Goal: Task Accomplishment & Management: Complete application form

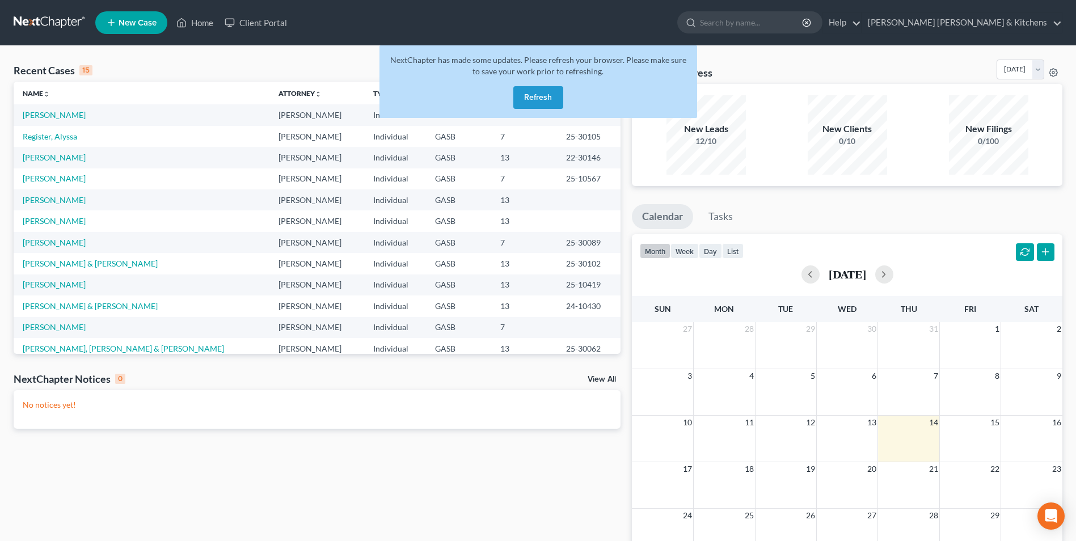
click at [532, 99] on button "Refresh" at bounding box center [538, 97] width 50 height 23
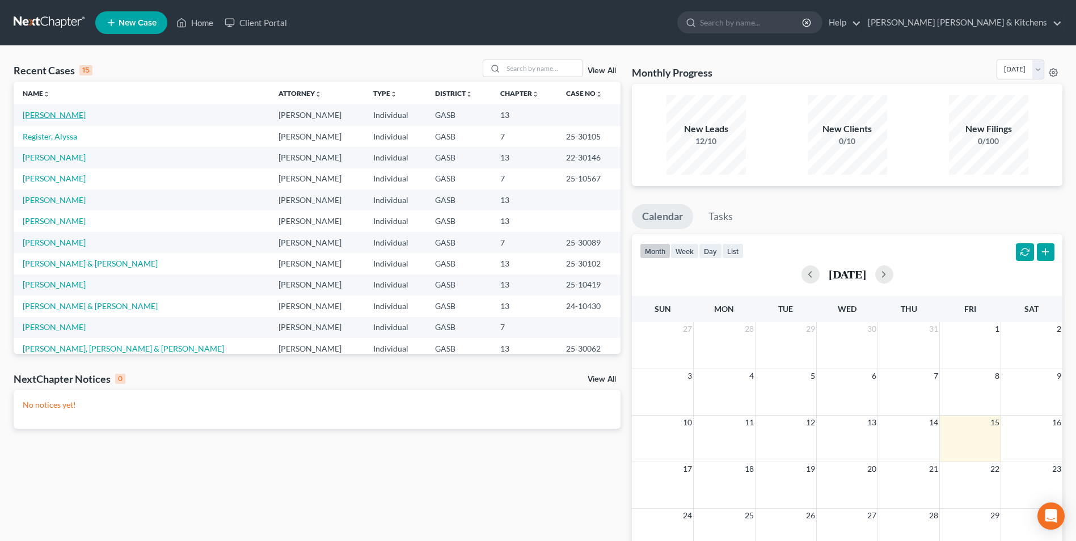
click at [45, 120] on link "[PERSON_NAME]" at bounding box center [54, 115] width 63 height 10
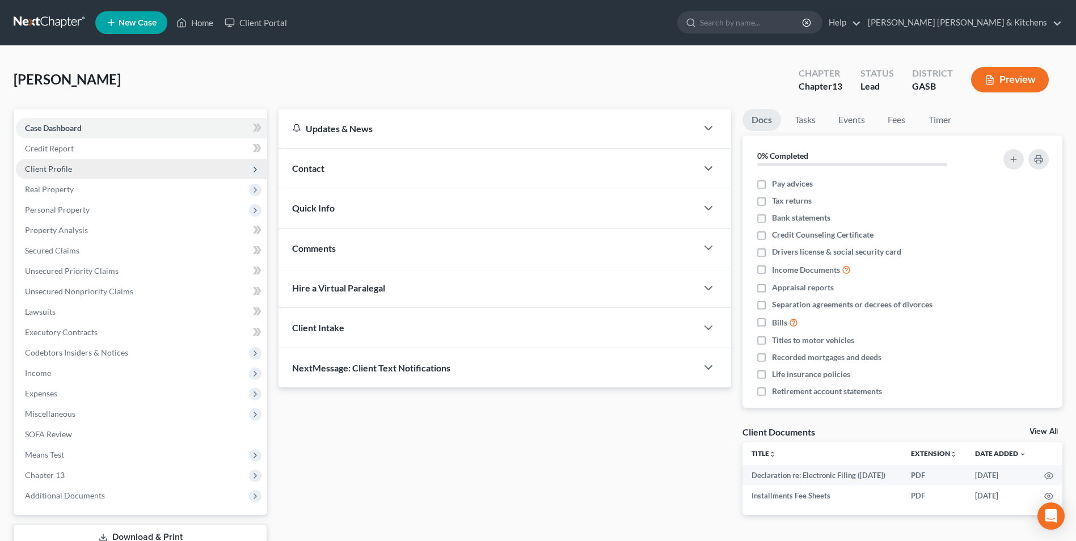
click at [39, 173] on span "Client Profile" at bounding box center [48, 169] width 47 height 10
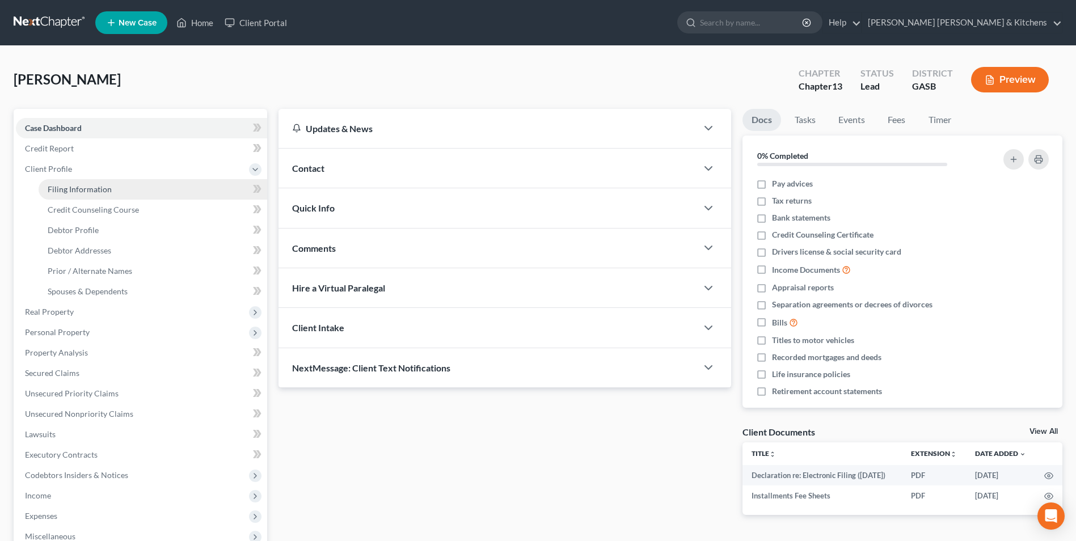
click at [46, 188] on link "Filing Information" at bounding box center [153, 189] width 229 height 20
select select "1"
select select "0"
select select "3"
select select "10"
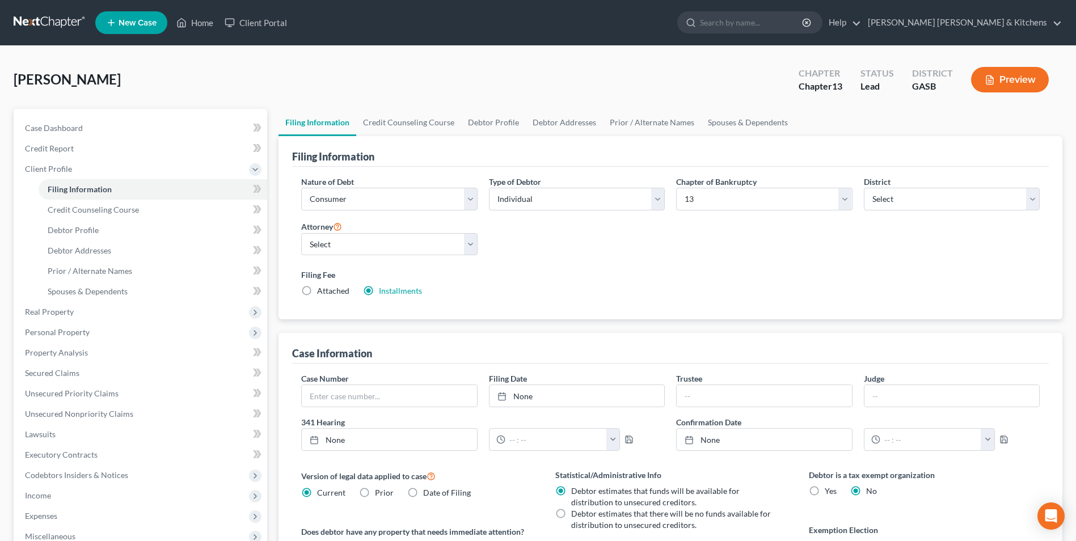
click at [317, 291] on label "Attached" at bounding box center [333, 290] width 32 height 11
click at [322, 291] on input "Attached" at bounding box center [325, 288] width 7 height 7
radio input "true"
click at [379, 292] on label "Installments Installments" at bounding box center [400, 290] width 43 height 11
click at [383, 292] on input "Installments Installments" at bounding box center [386, 288] width 7 height 7
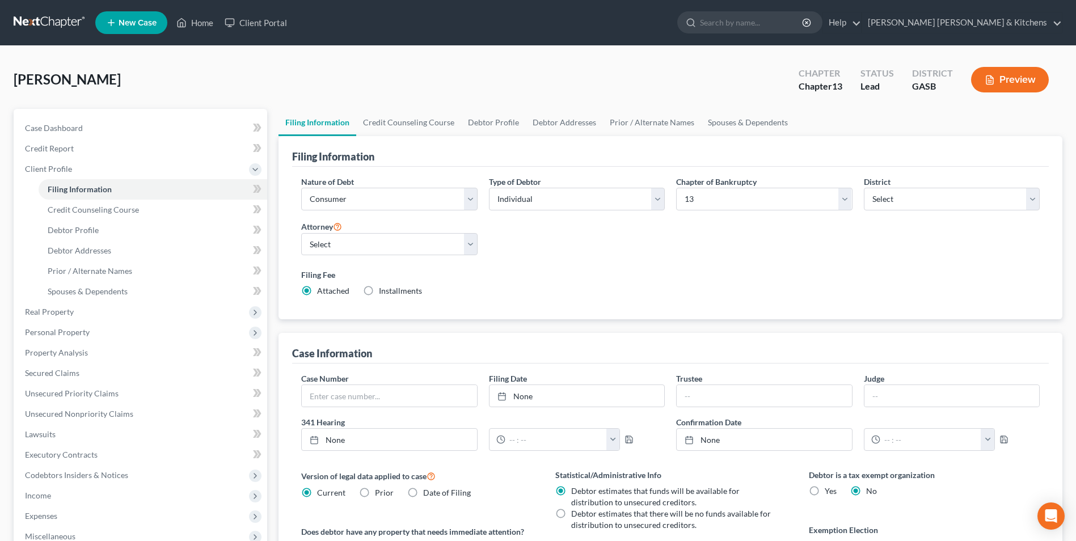
radio input "true"
radio input "false"
type input "313.00"
radio input "true"
type input "0.00"
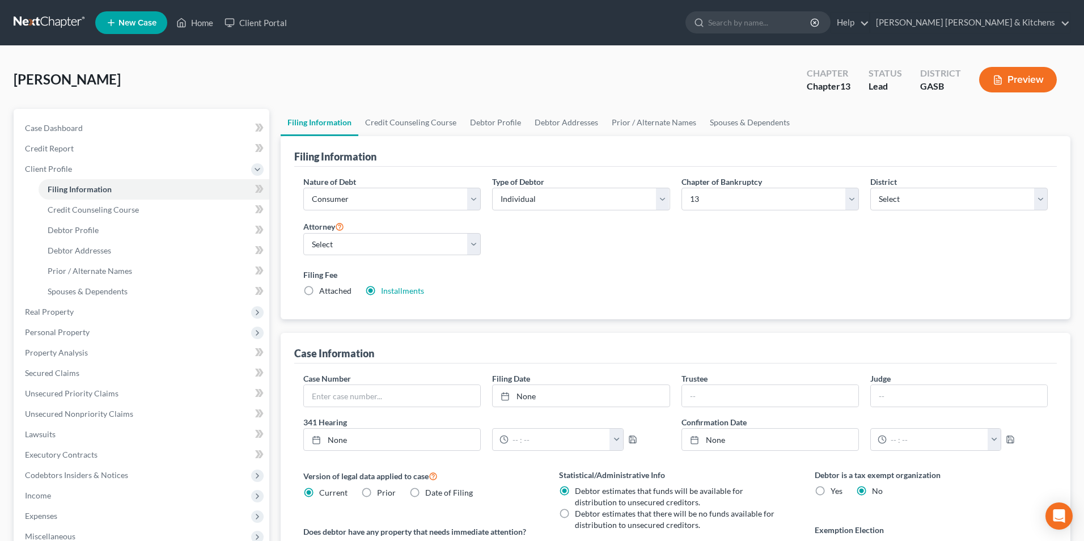
type input "0.00"
type input "[DATE]"
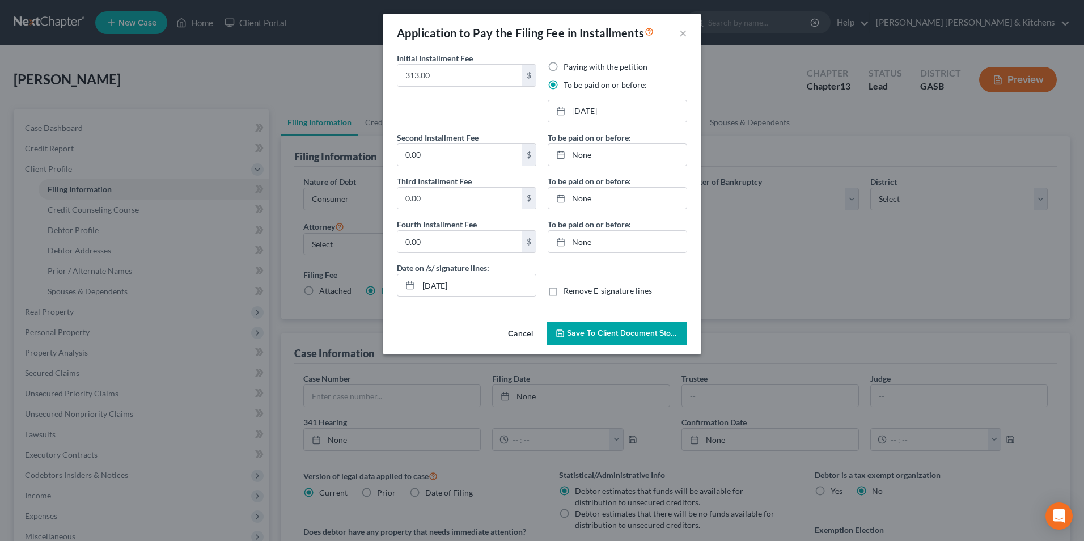
click at [635, 332] on span "Save to Client Document Storage" at bounding box center [627, 333] width 120 height 10
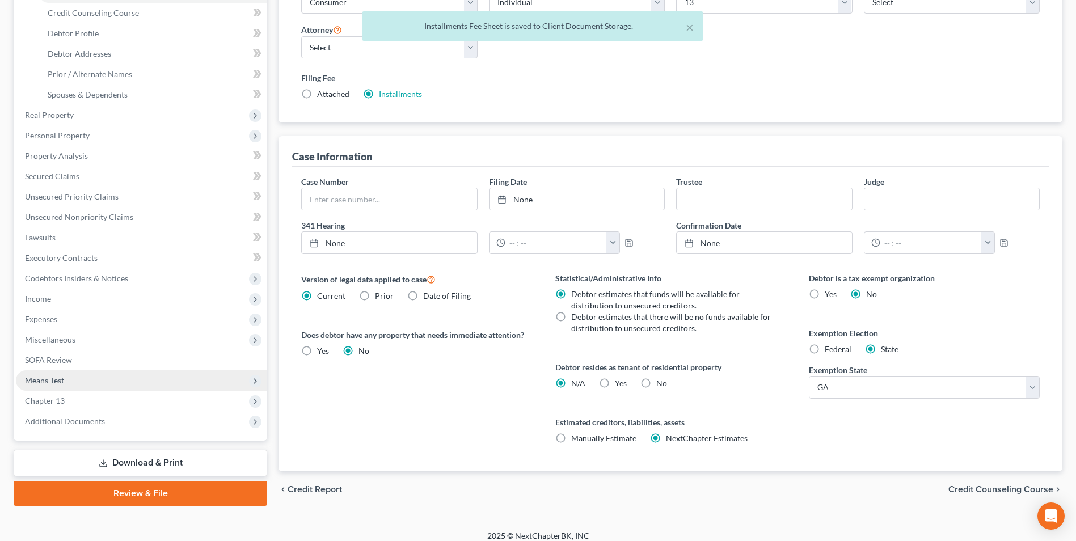
scroll to position [206, 0]
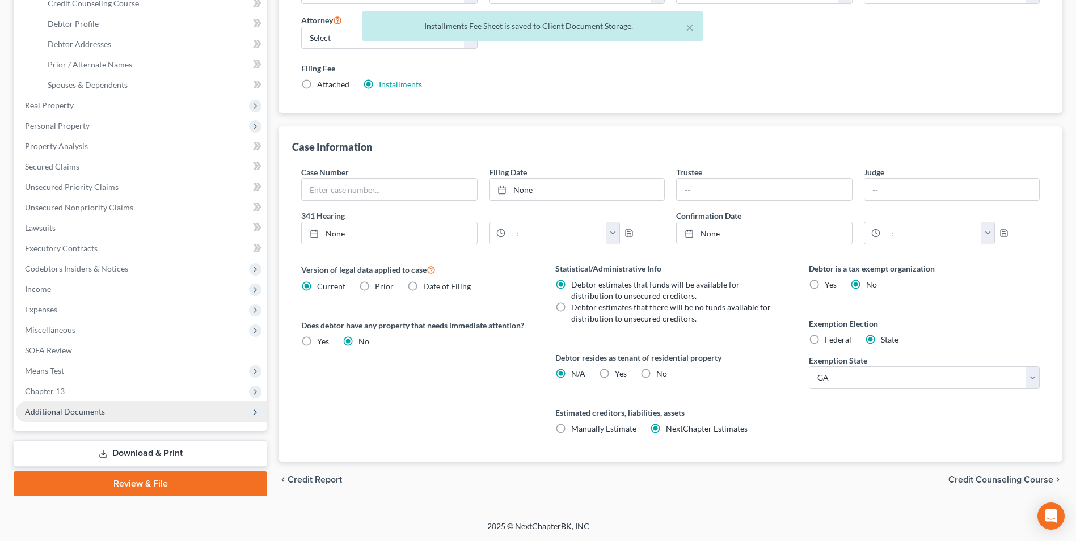
click at [75, 414] on span "Additional Documents" at bounding box center [65, 412] width 80 height 10
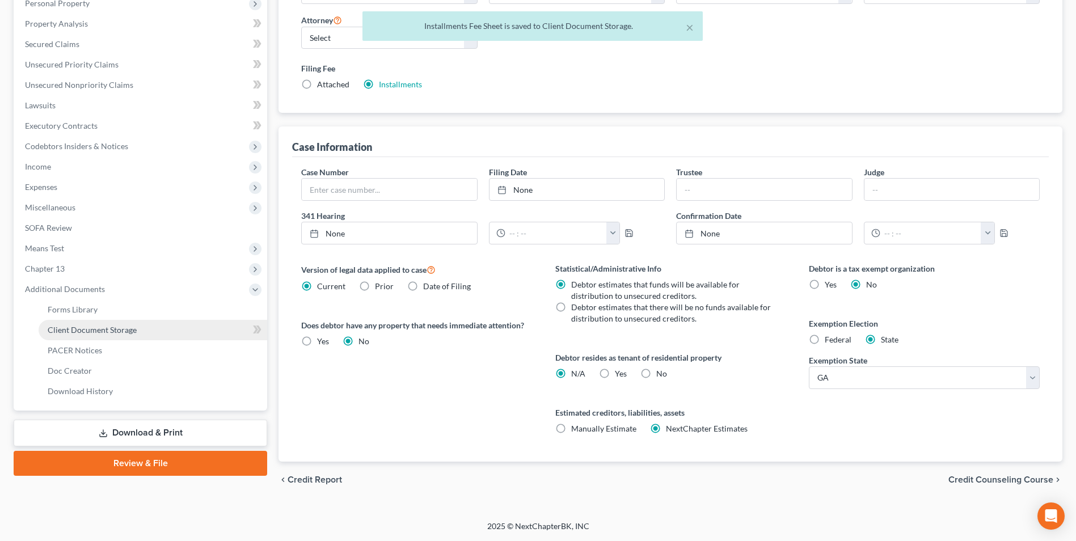
click at [78, 333] on span "Client Document Storage" at bounding box center [92, 330] width 89 height 10
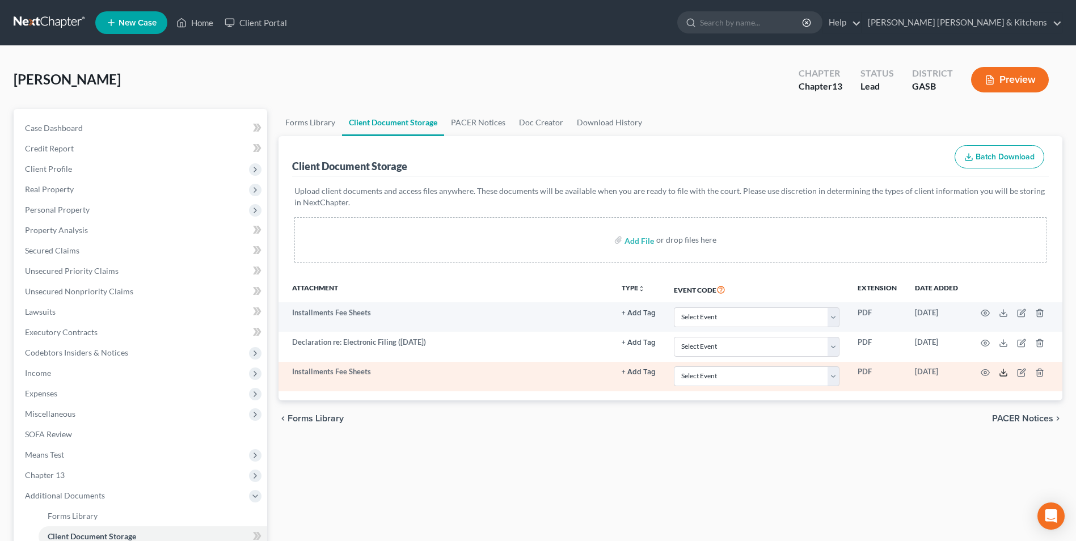
click at [1005, 375] on icon at bounding box center [1003, 372] width 9 height 9
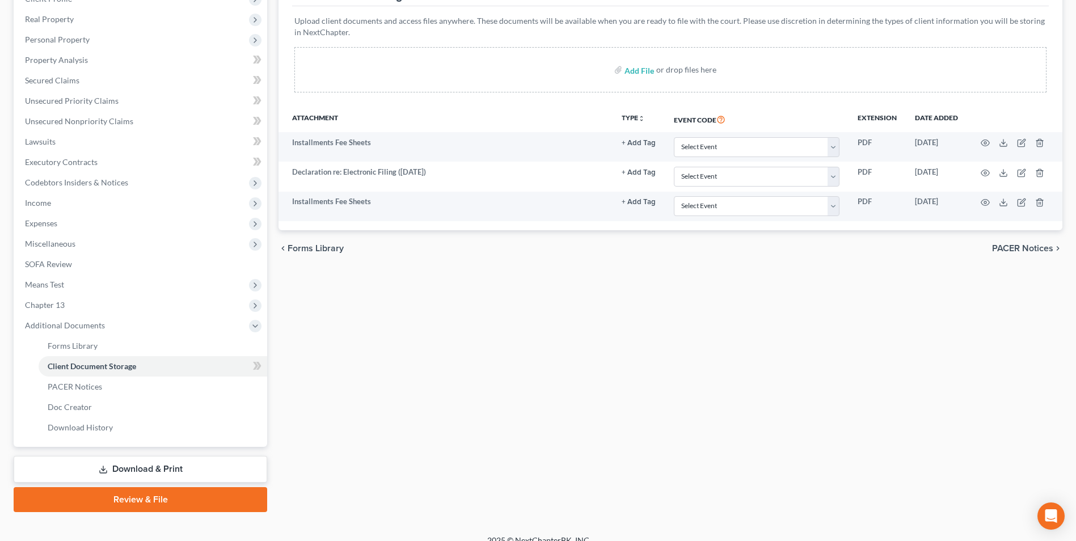
click at [125, 469] on link "Download & Print" at bounding box center [141, 469] width 254 height 27
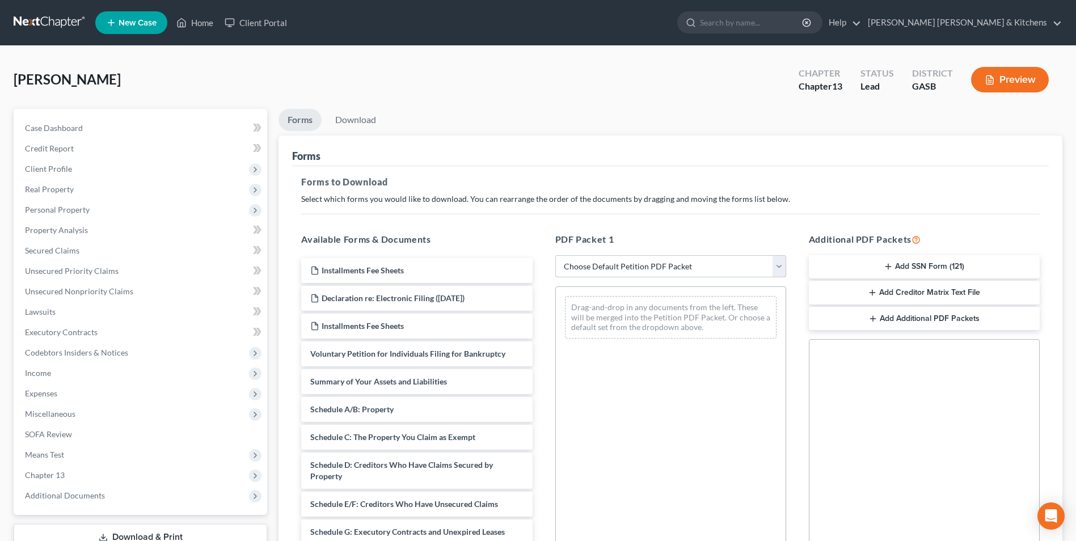
click at [611, 273] on select "Choose Default Petition PDF Packet Complete Bankruptcy Petition (all forms and …" at bounding box center [670, 266] width 231 height 23
select select "0"
click at [555, 255] on select "Choose Default Petition PDF Packet Complete Bankruptcy Petition (all forms and …" at bounding box center [670, 266] width 231 height 23
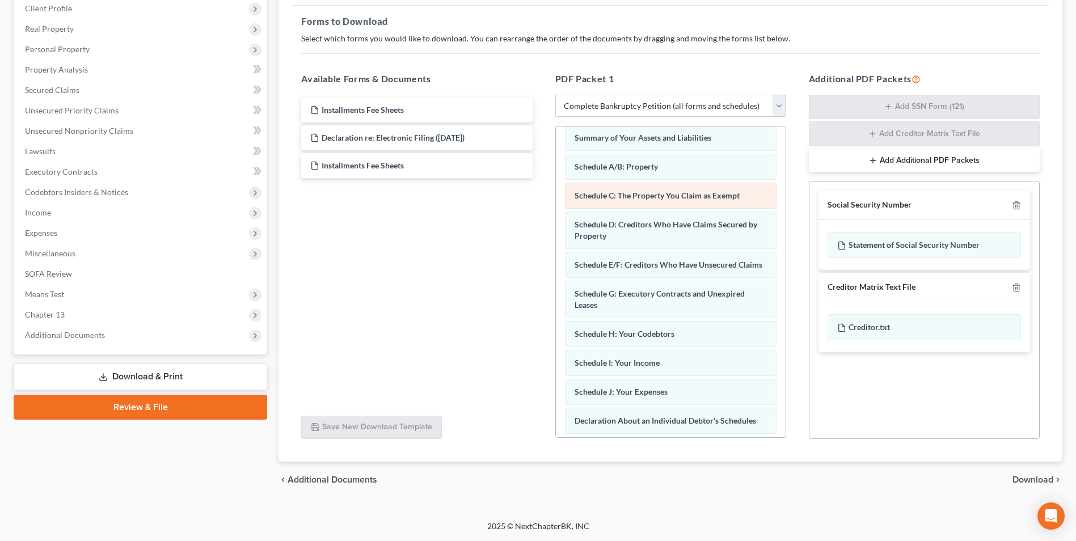
scroll to position [22, 0]
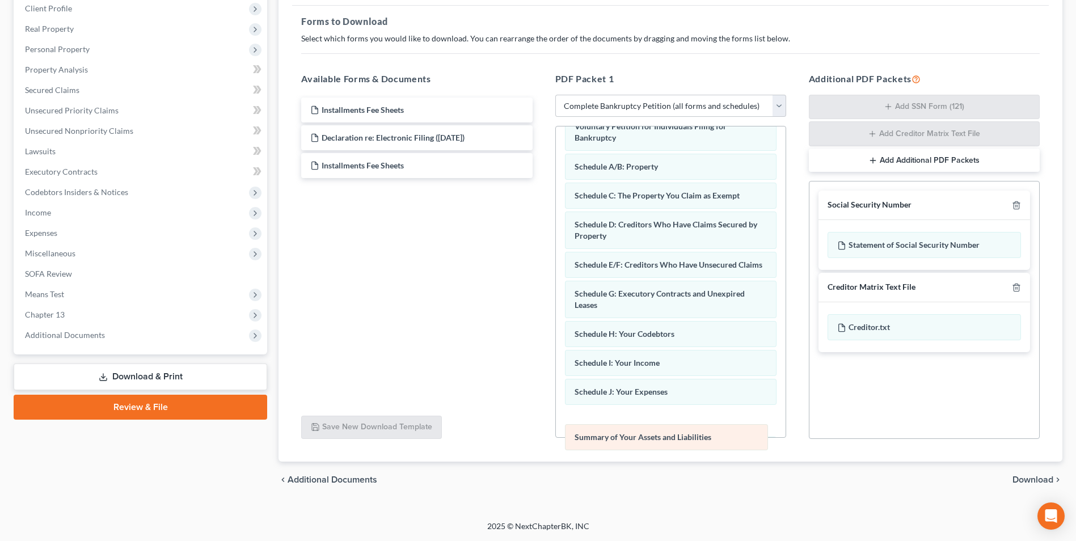
drag, startPoint x: 720, startPoint y: 140, endPoint x: 720, endPoint y: 440, distance: 299.5
click at [720, 440] on div "Summary of Your Assets and Liabilities Voluntary Petition for Individuals Filin…" at bounding box center [671, 428] width 230 height 649
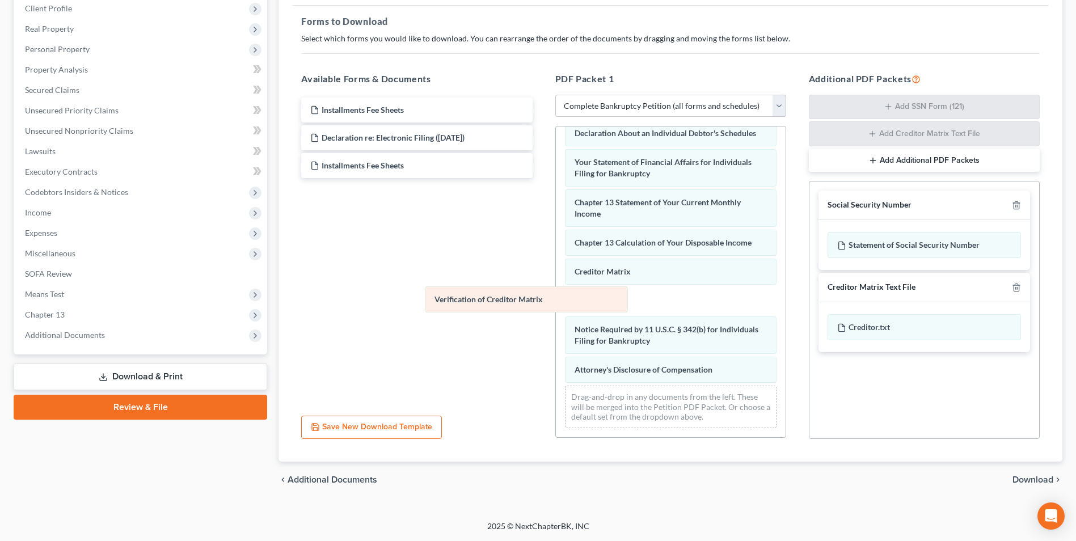
scroll to position [321, 0]
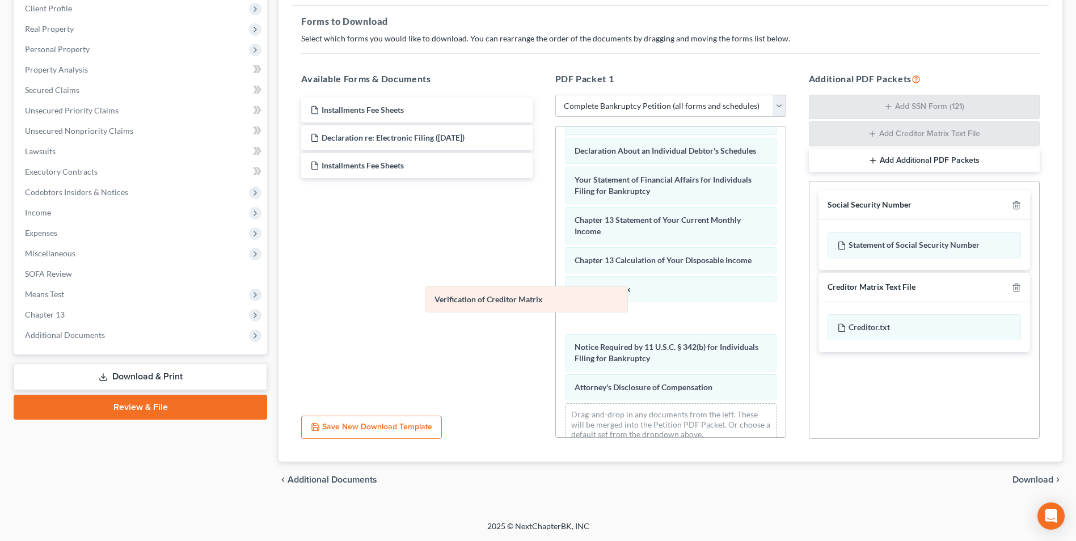
drag, startPoint x: 669, startPoint y: 311, endPoint x: 428, endPoint y: 244, distance: 249.5
click at [556, 245] on div "Verification of Creditor Matrix Voluntary Petition for Individuals Filing for B…" at bounding box center [671, 129] width 230 height 649
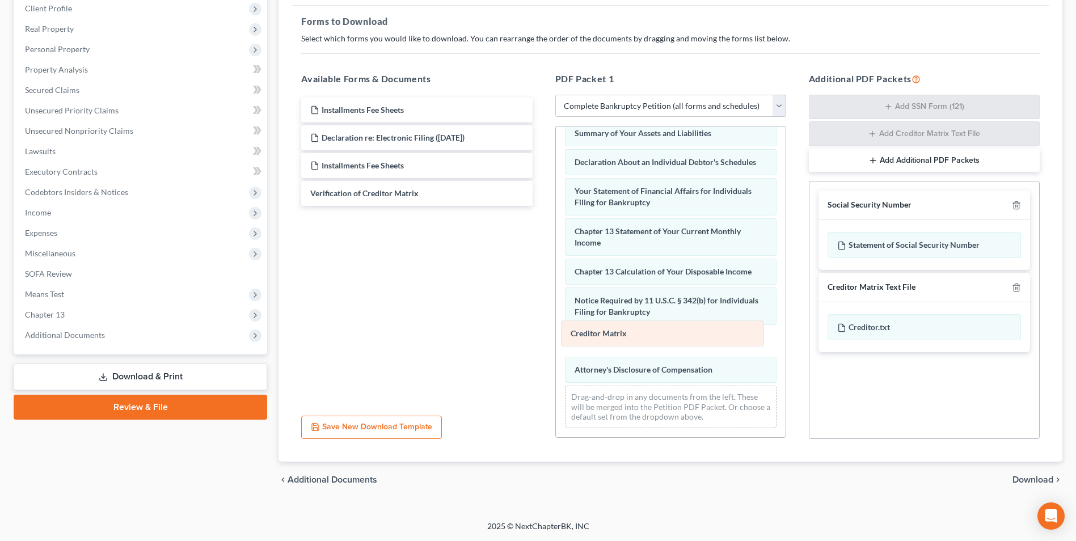
drag, startPoint x: 632, startPoint y: 305, endPoint x: 627, endPoint y: 348, distance: 44.0
click at [627, 348] on div "Creditor Matrix Voluntary Petition for Individuals Filing for Bankruptcy Schedu…" at bounding box center [671, 127] width 230 height 621
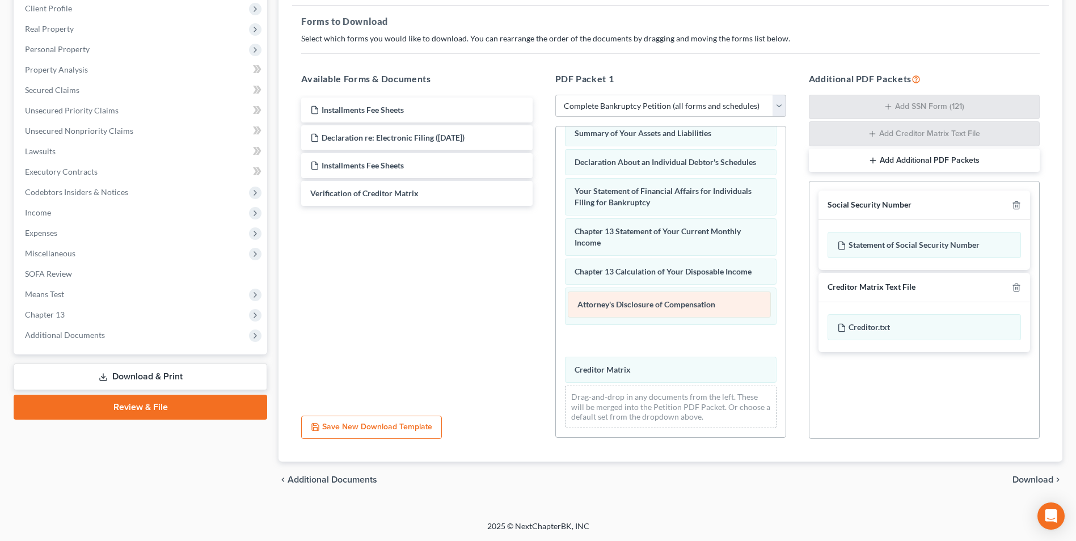
drag, startPoint x: 621, startPoint y: 374, endPoint x: 624, endPoint y: 307, distance: 67.6
click at [624, 307] on div "Attorney's Disclosure of Compensation Voluntary Petition for Individuals Filing…" at bounding box center [671, 127] width 230 height 621
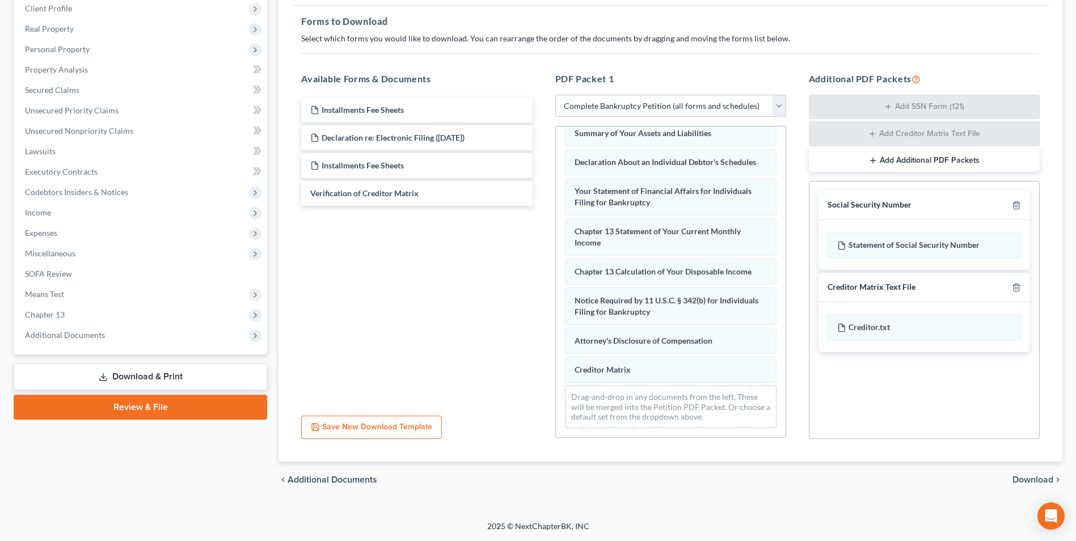
click at [1029, 484] on span "Download" at bounding box center [1032, 479] width 41 height 9
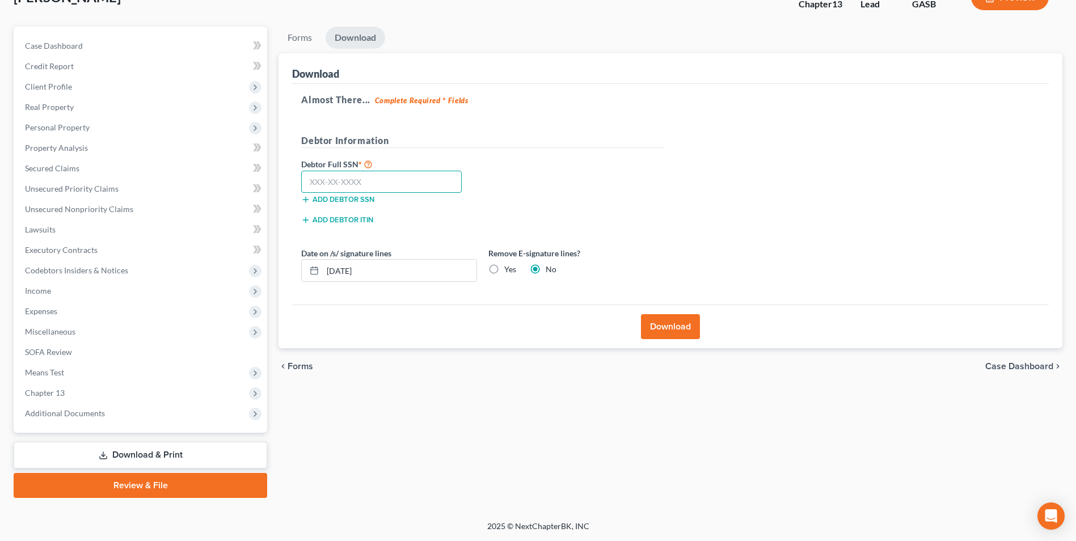
click at [315, 186] on input "text" at bounding box center [381, 182] width 161 height 23
type input "260-63-2018"
click at [683, 336] on button "Download" at bounding box center [670, 326] width 59 height 25
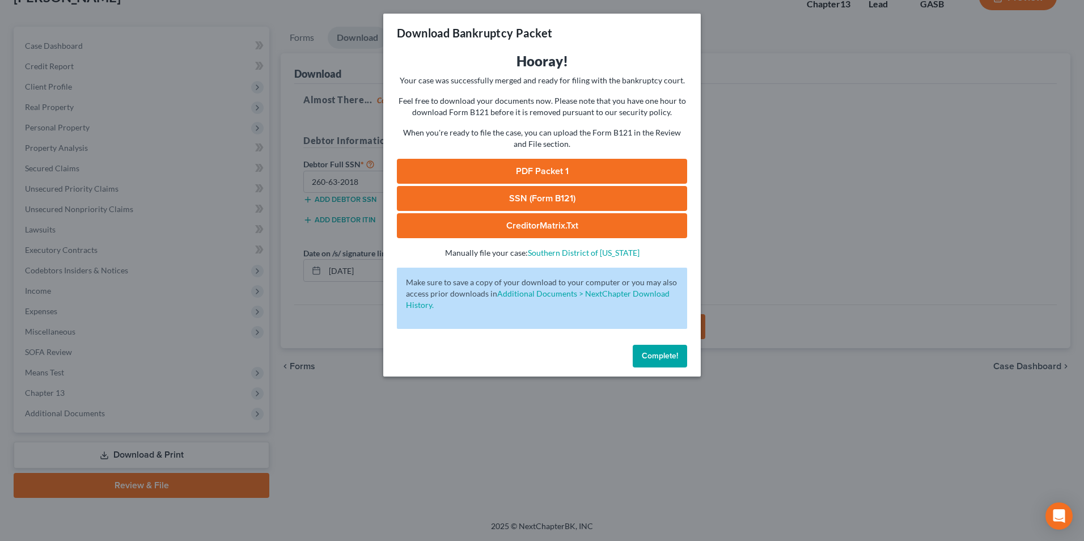
click at [556, 166] on link "PDF Packet 1" at bounding box center [542, 171] width 290 height 25
click at [455, 209] on link "SSN (Form B121)" at bounding box center [542, 198] width 290 height 25
click at [582, 227] on link "CreditorMatrix.txt" at bounding box center [542, 225] width 290 height 25
click at [391, 403] on div "Download Bankruptcy Packet Hooray! Your case was successfully merged and ready …" at bounding box center [542, 270] width 1084 height 541
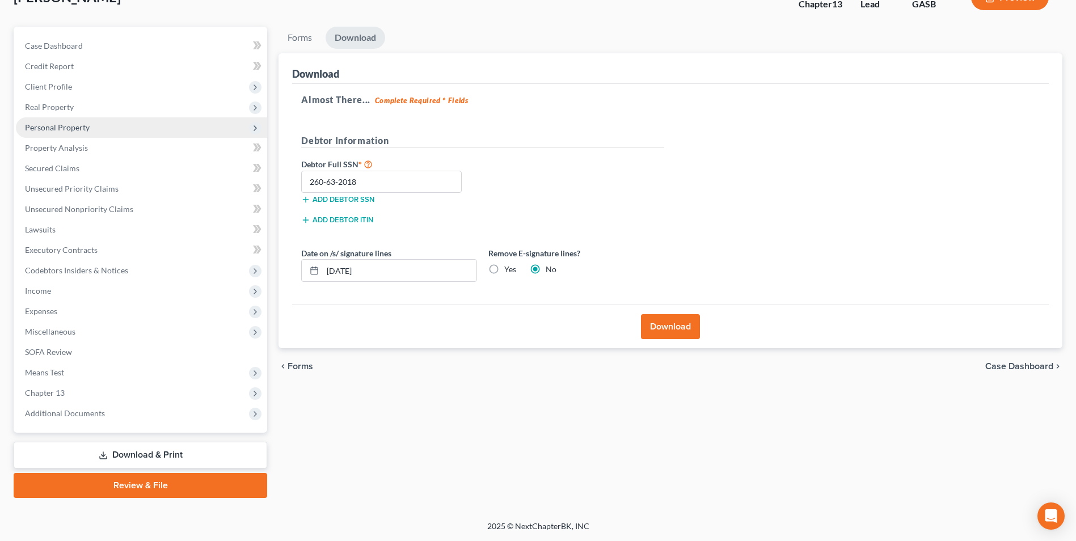
click at [60, 128] on span "Personal Property" at bounding box center [57, 128] width 65 height 10
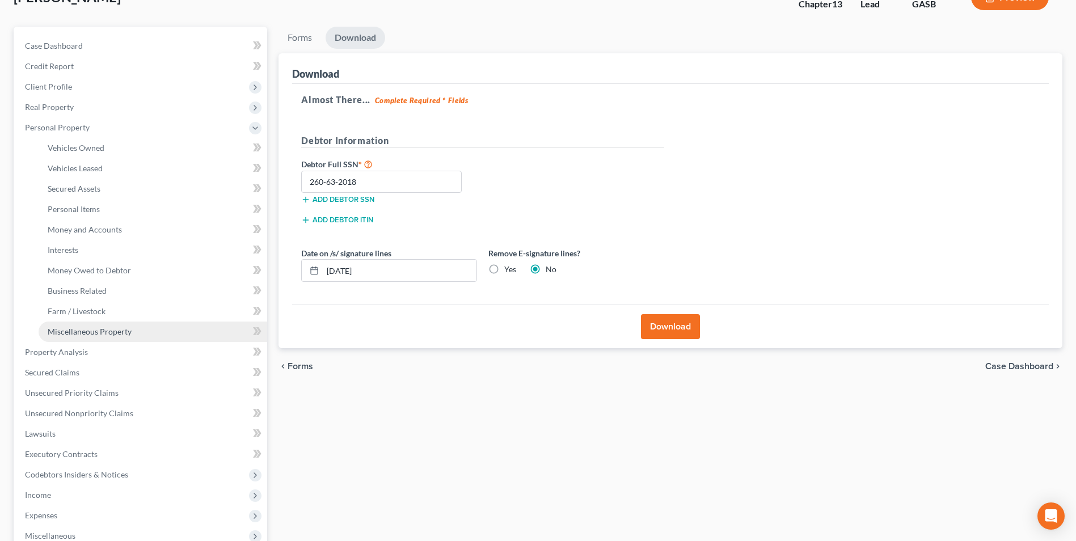
click at [90, 329] on span "Miscellaneous Property" at bounding box center [90, 332] width 84 height 10
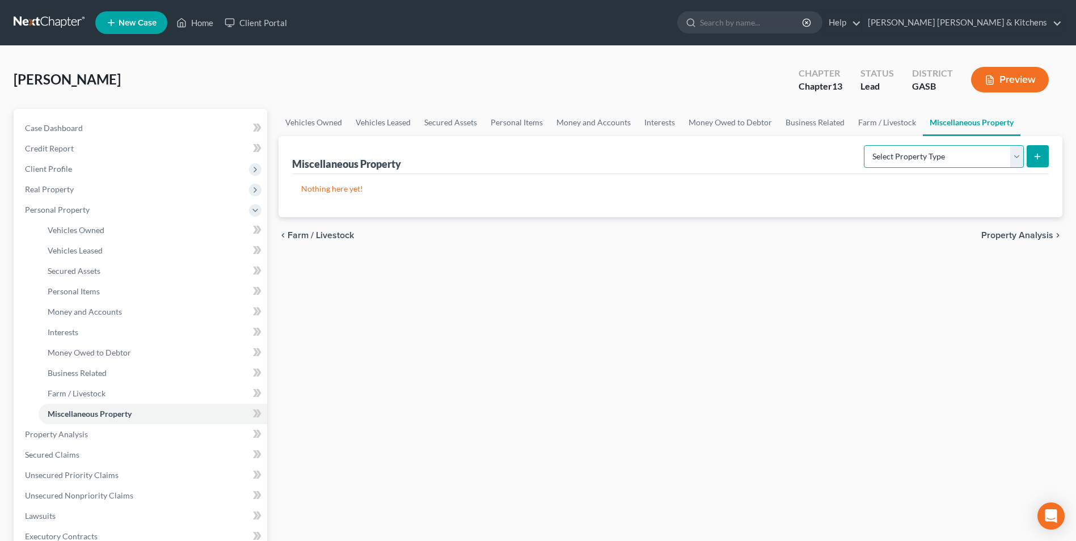
click at [885, 165] on select "Select Property Type Assigned for Creditor Benefit [DATE] Holding for Another N…" at bounding box center [944, 156] width 160 height 23
select select "holding_for_another"
click at [864, 145] on select "Select Property Type Assigned for Creditor Benefit [DATE] Holding for Another N…" at bounding box center [944, 156] width 160 height 23
click at [1041, 152] on icon "submit" at bounding box center [1037, 156] width 9 height 9
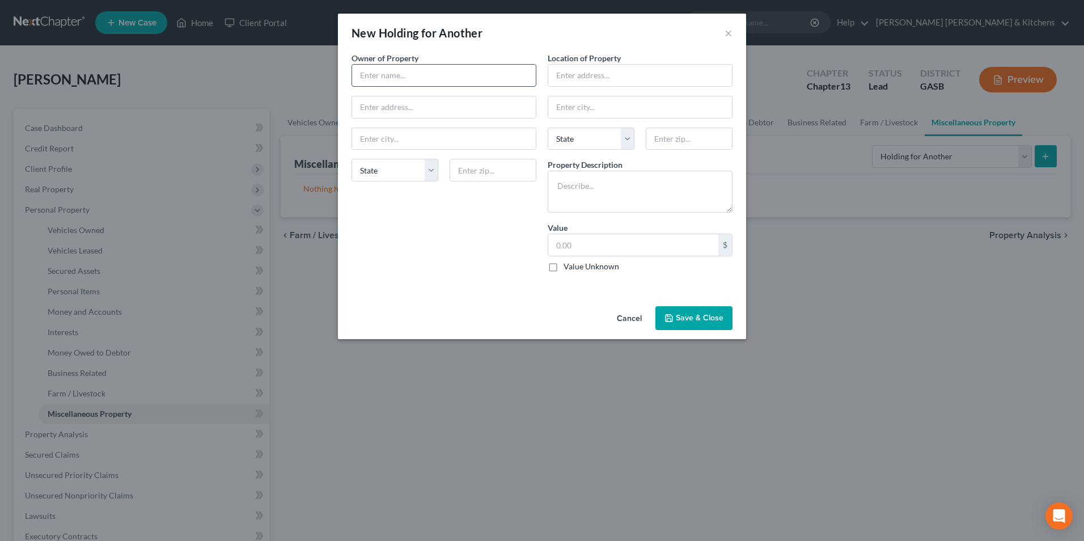
click at [382, 85] on input "text" at bounding box center [444, 76] width 184 height 22
type input "[PERSON_NAME]"
click at [555, 192] on textarea at bounding box center [640, 192] width 185 height 42
type textarea "2018 Ford F150"
type input "42,000"
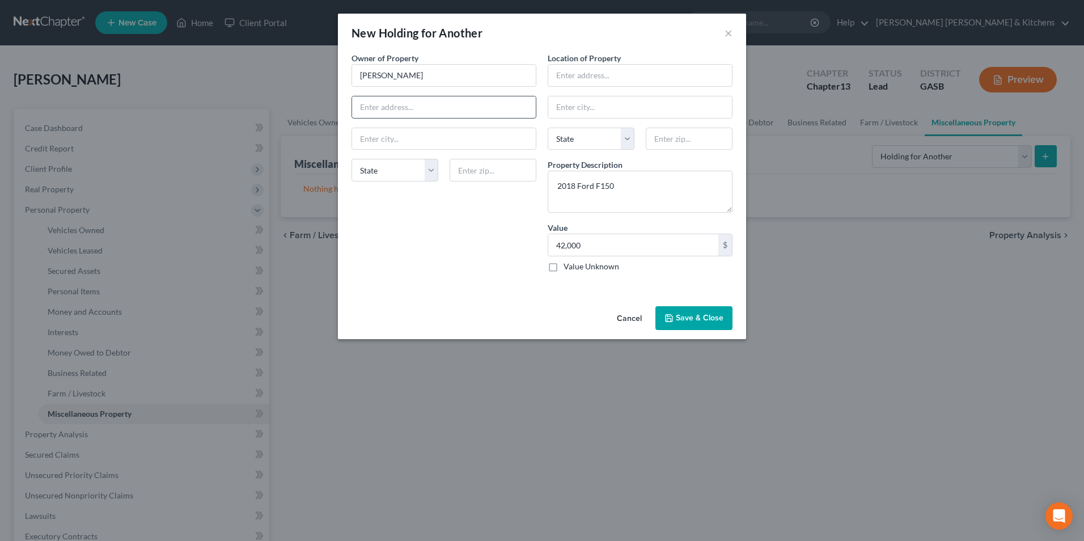
click at [515, 106] on input "text" at bounding box center [444, 107] width 184 height 22
type input "[STREET_ADDRESS]"
type input "Soperton"
type input "30457"
select select "10"
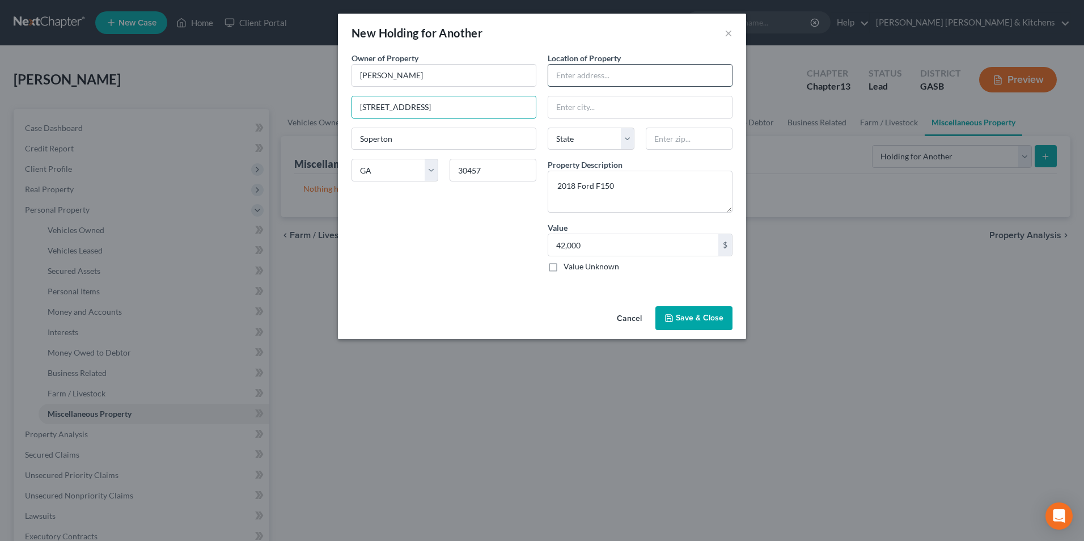
click at [604, 82] on input "text" at bounding box center [640, 76] width 184 height 22
type input "[STREET_ADDRESS]"
type input "Soperton"
type input "30457"
select select "10"
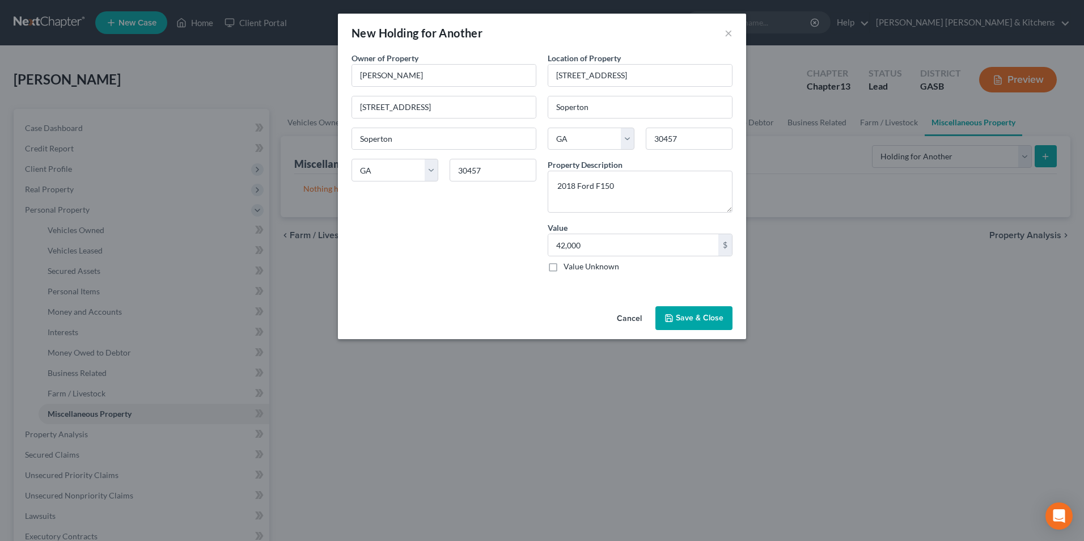
click at [696, 323] on button "Save & Close" at bounding box center [694, 318] width 77 height 24
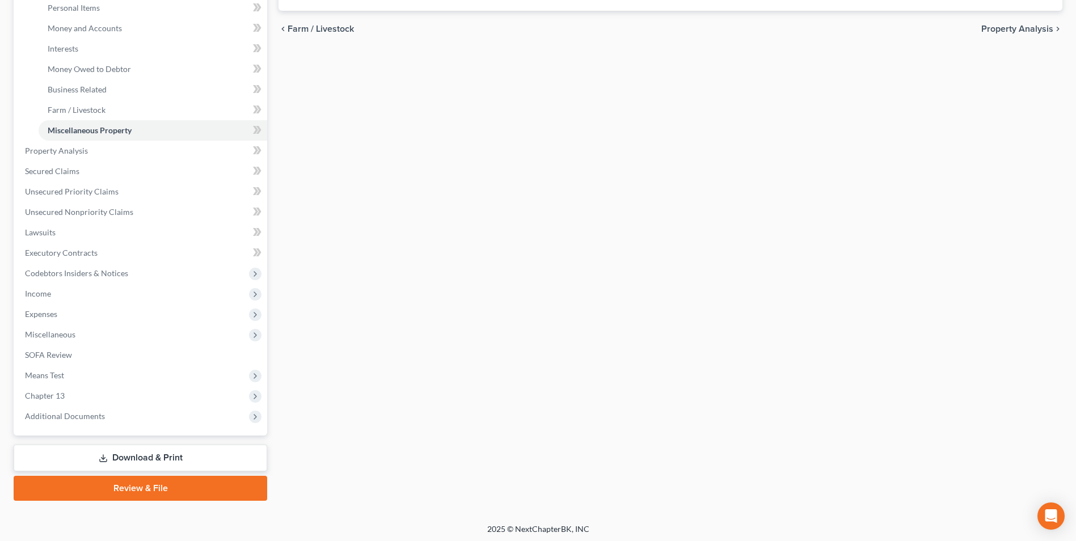
click at [172, 451] on link "Download & Print" at bounding box center [141, 458] width 254 height 27
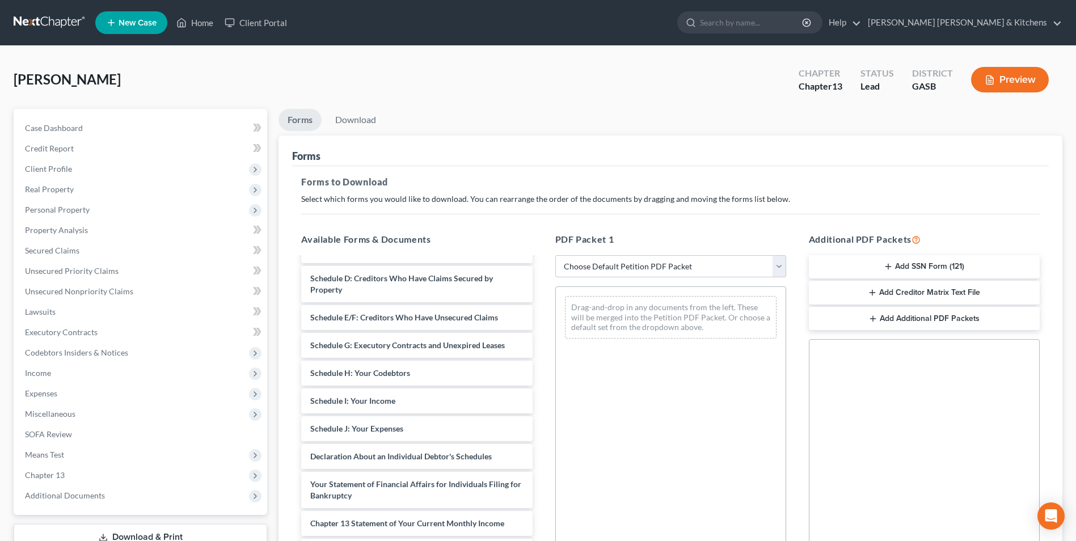
scroll to position [227, 0]
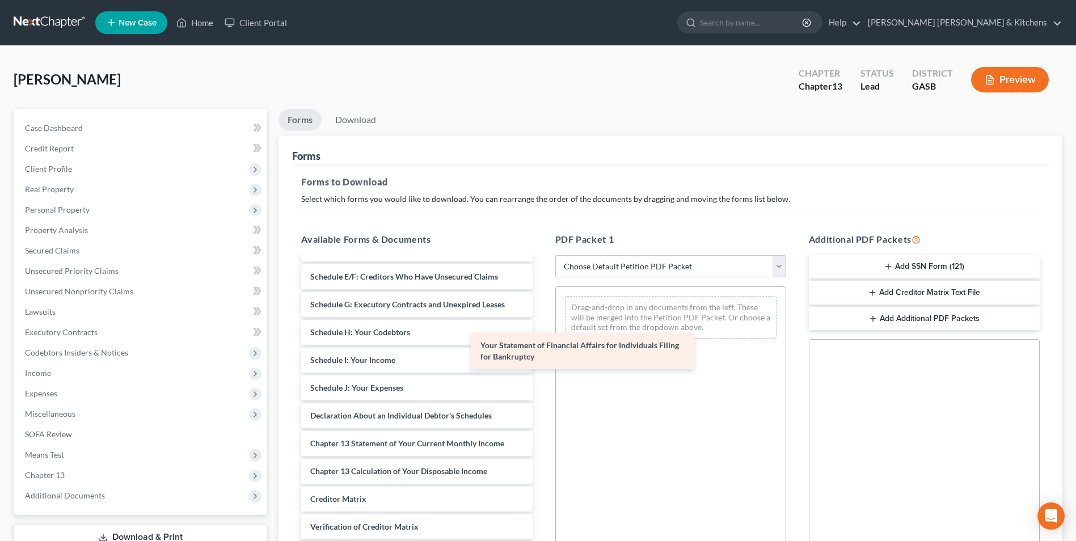
drag, startPoint x: 457, startPoint y: 454, endPoint x: 661, endPoint y: 328, distance: 240.4
click at [541, 328] on div "Your Statement of Financial Affairs for Individuals Filing for Bankruptcy Insta…" at bounding box center [416, 319] width 249 height 576
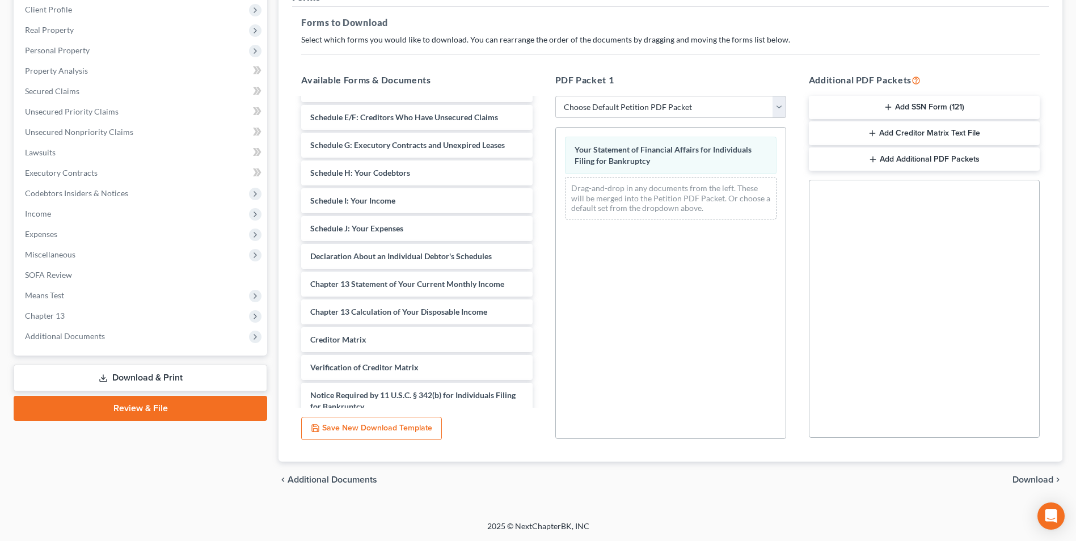
click at [1044, 480] on span "Download" at bounding box center [1032, 479] width 41 height 9
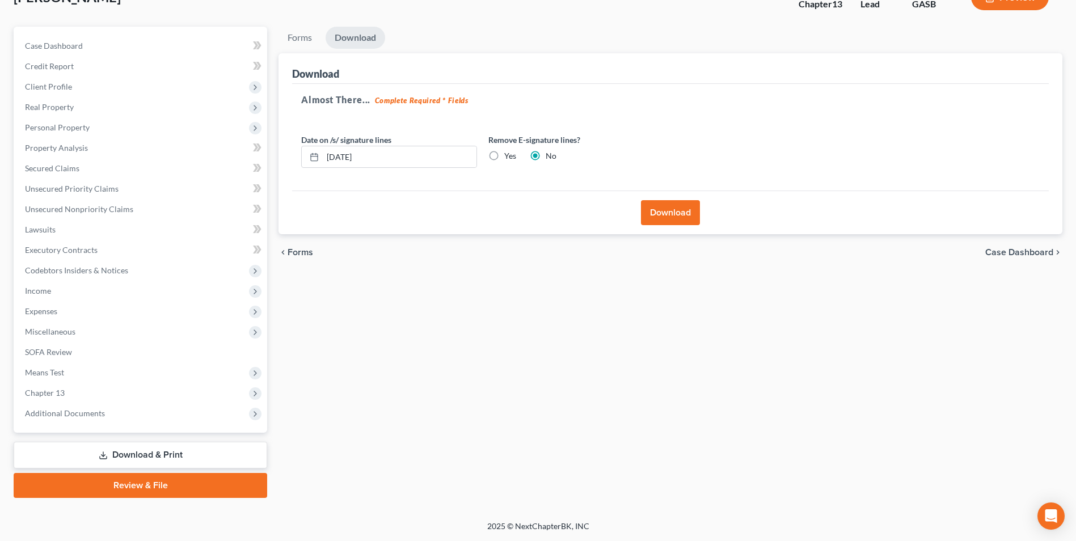
scroll to position [82, 0]
click at [674, 213] on button "Download" at bounding box center [670, 212] width 59 height 25
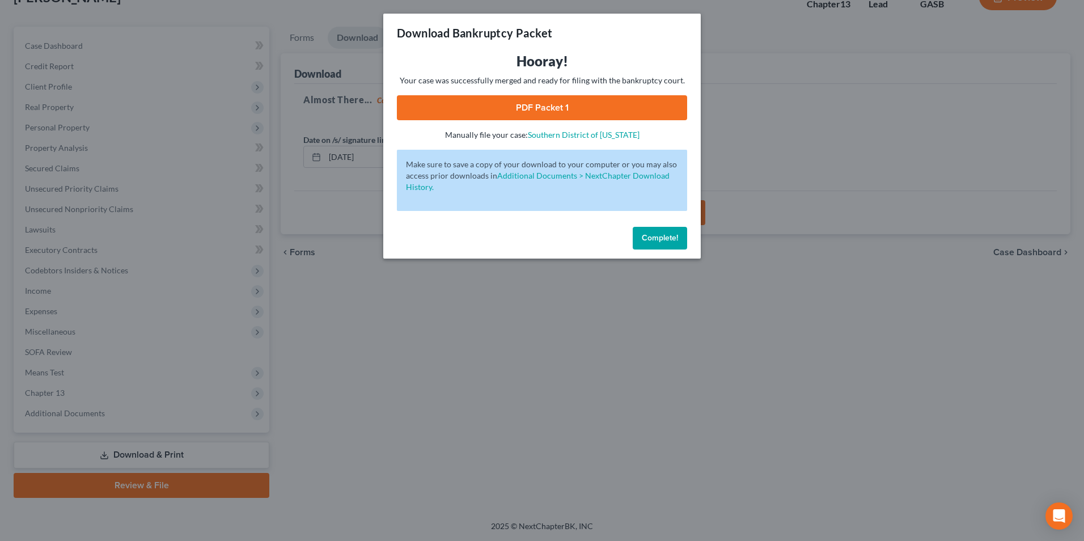
click at [539, 99] on link "PDF Packet 1" at bounding box center [542, 107] width 290 height 25
click at [623, 370] on div "Download Bankruptcy Packet Hooray! Your case was successfully merged and ready …" at bounding box center [542, 270] width 1084 height 541
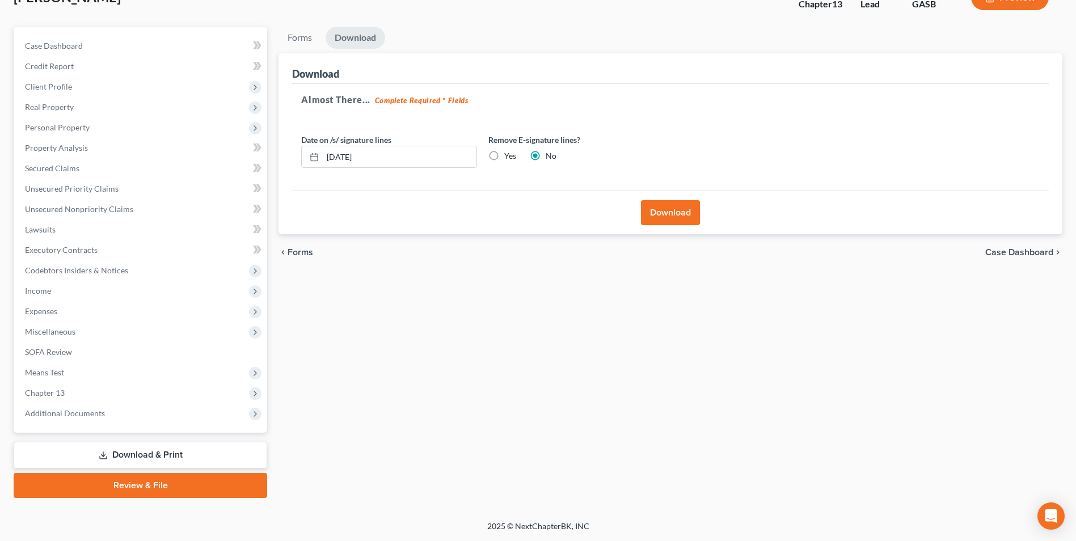
click at [159, 451] on link "Download & Print" at bounding box center [141, 455] width 254 height 27
click at [54, 331] on span "Miscellaneous" at bounding box center [50, 332] width 50 height 10
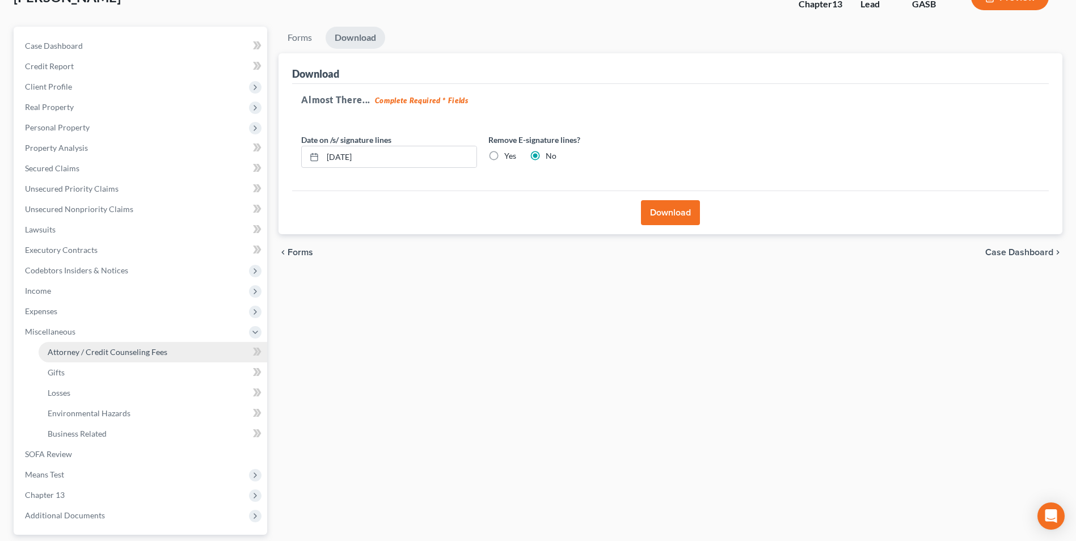
click at [57, 343] on link "Attorney / Credit Counseling Fees" at bounding box center [153, 352] width 229 height 20
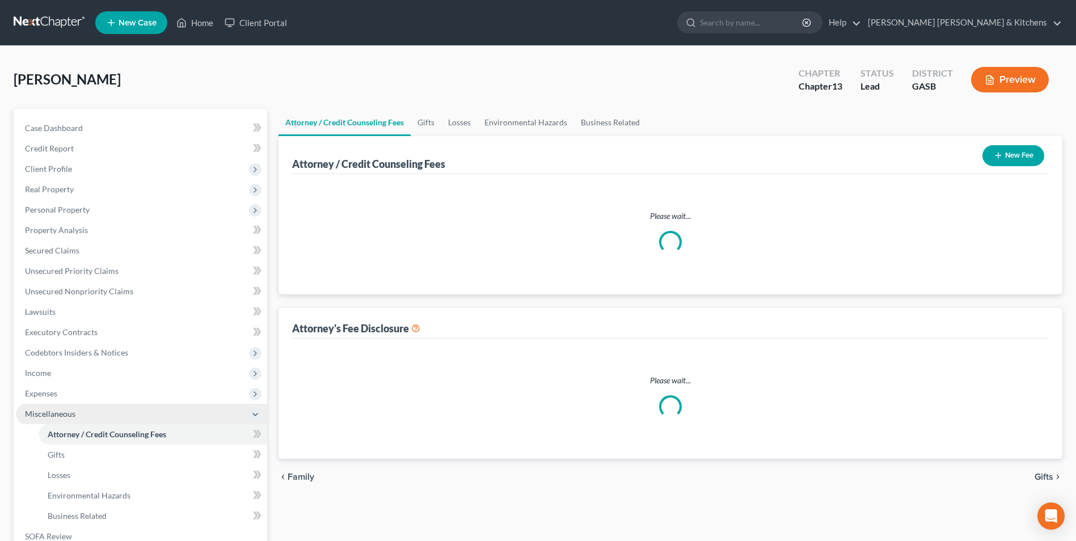
select select "0"
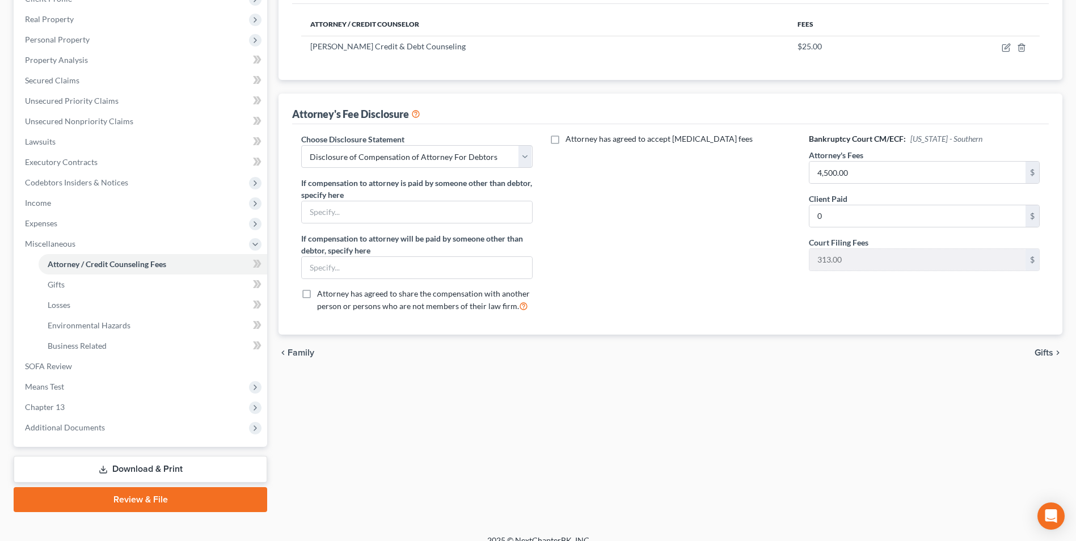
click at [185, 471] on link "Download & Print" at bounding box center [141, 469] width 254 height 27
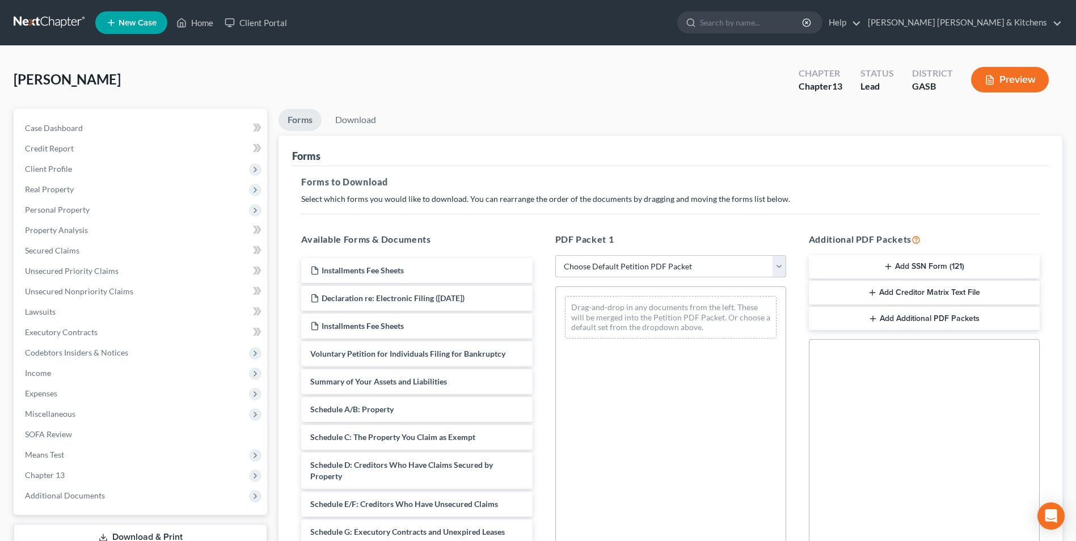
click at [605, 274] on select "Choose Default Petition PDF Packet Complete Bankruptcy Petition (all forms and …" at bounding box center [670, 266] width 231 height 23
select select "0"
click at [555, 255] on select "Choose Default Petition PDF Packet Complete Bankruptcy Petition (all forms and …" at bounding box center [670, 266] width 231 height 23
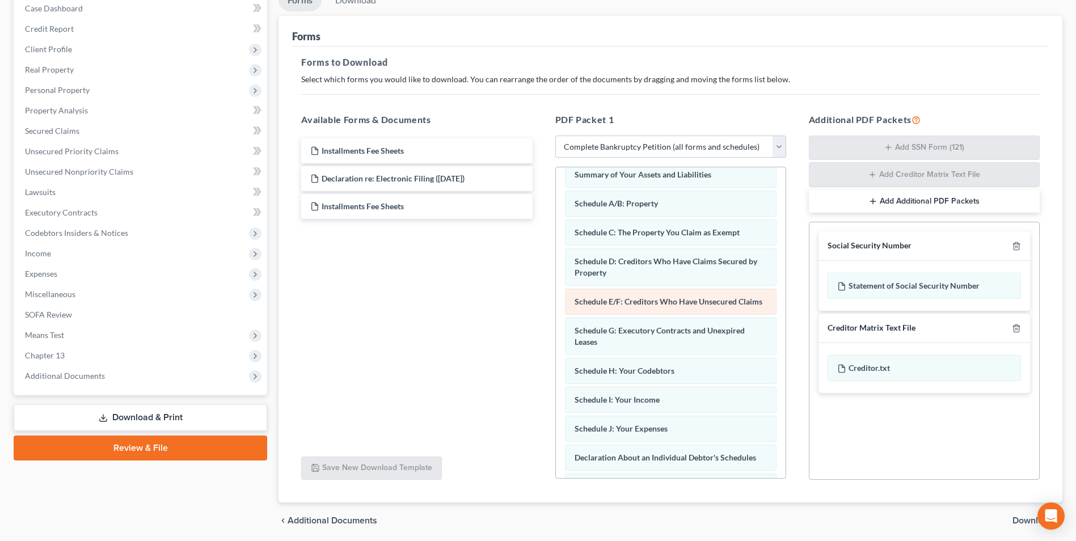
scroll to position [26, 0]
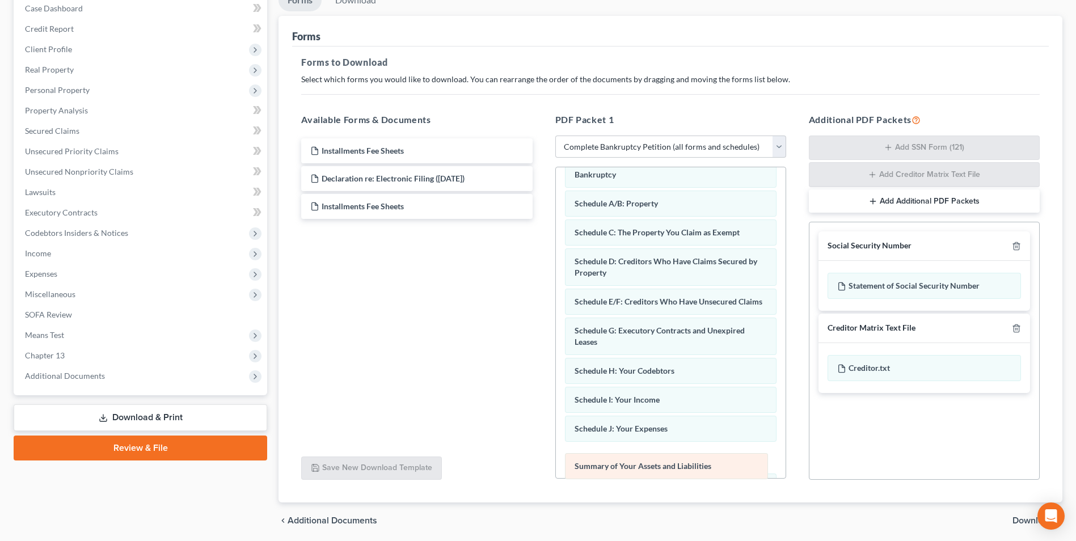
drag, startPoint x: 706, startPoint y: 182, endPoint x: 706, endPoint y: 473, distance: 291.5
click at [706, 473] on div "Summary of Your Assets and Liabilities Voluntary Petition for Individuals Filin…" at bounding box center [671, 465] width 230 height 649
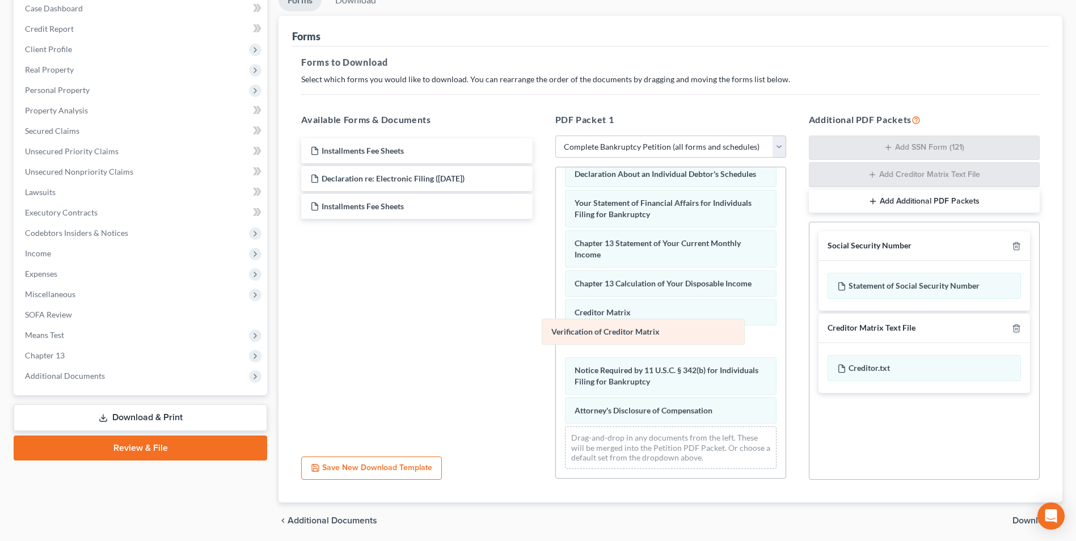
scroll to position [321, 0]
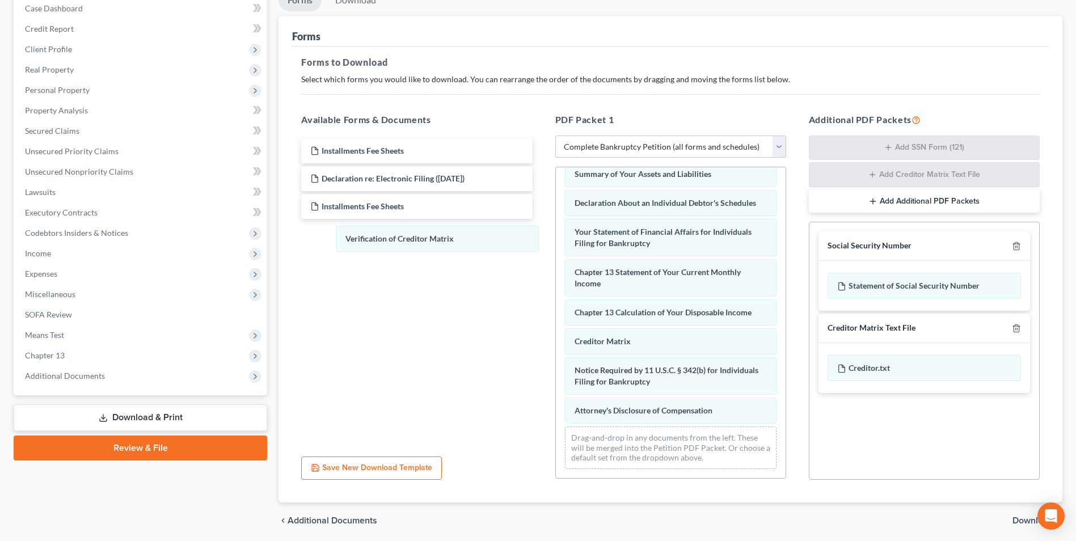
drag, startPoint x: 620, startPoint y: 346, endPoint x: 407, endPoint y: 274, distance: 224.6
click at [556, 238] on div "Verification of Creditor Matrix Voluntary Petition for Individuals Filing for B…" at bounding box center [671, 168] width 230 height 621
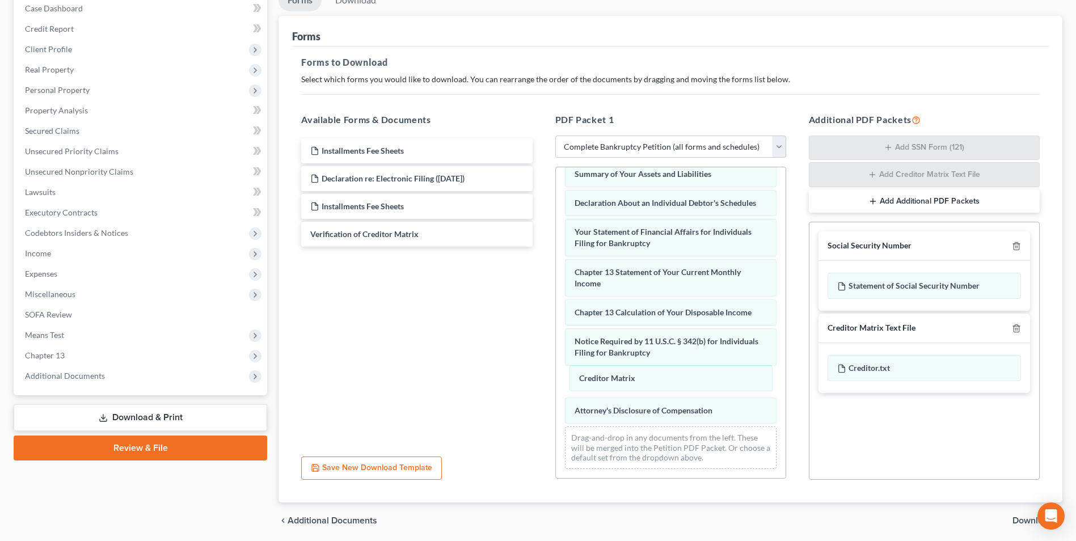
drag, startPoint x: 601, startPoint y: 345, endPoint x: 607, endPoint y: 387, distance: 42.9
click at [607, 385] on div "Creditor Matrix Voluntary Petition for Individuals Filing for Bankruptcy Schedu…" at bounding box center [671, 168] width 230 height 621
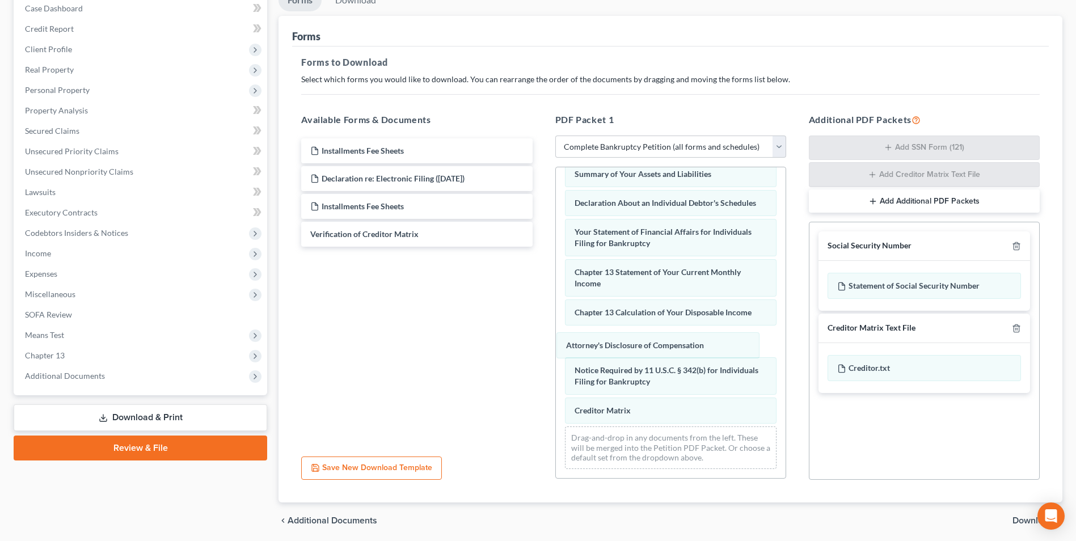
drag, startPoint x: 607, startPoint y: 410, endPoint x: 598, endPoint y: 336, distance: 73.7
click at [598, 344] on div "Attorney's Disclosure of Compensation Voluntary Petition for Individuals Filing…" at bounding box center [671, 168] width 230 height 621
click at [1022, 524] on span "Download" at bounding box center [1032, 520] width 41 height 9
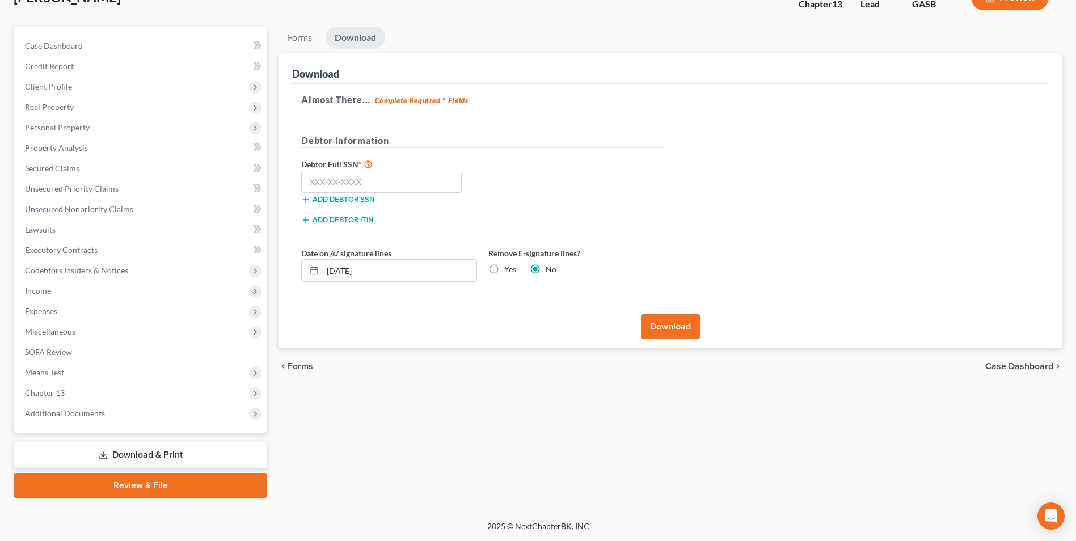
click at [657, 332] on button "Download" at bounding box center [670, 326] width 59 height 25
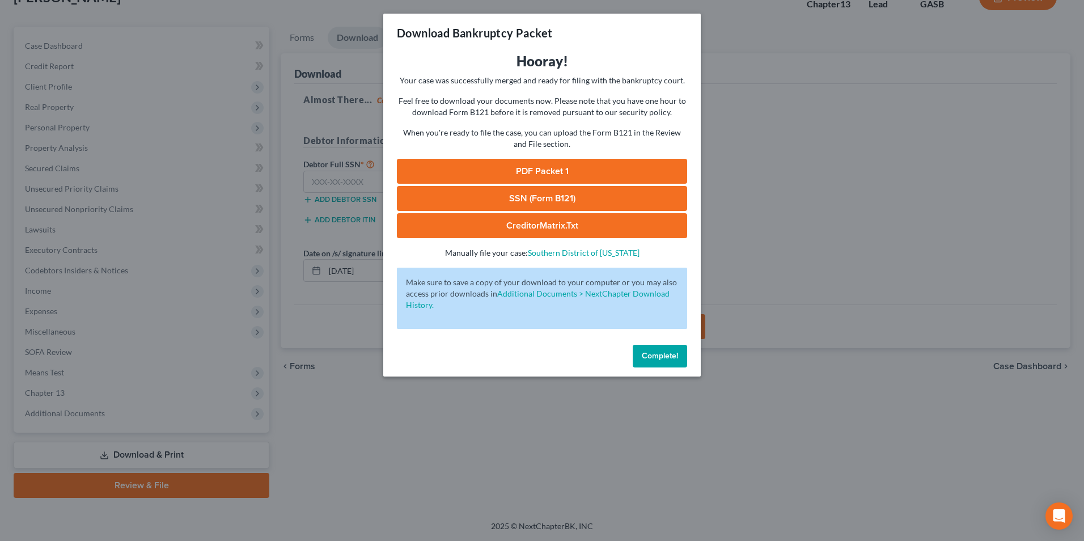
click at [459, 161] on link "PDF Packet 1" at bounding box center [542, 171] width 290 height 25
